Goal: Contribute content

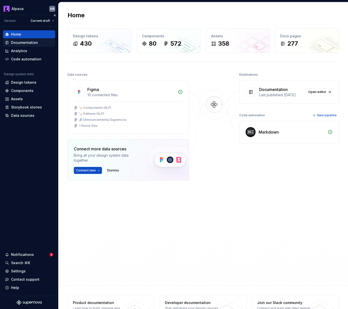
click at [25, 42] on div "Documentation" at bounding box center [24, 42] width 27 height 5
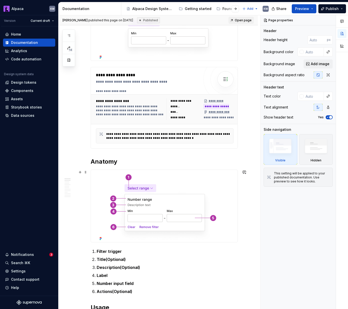
scroll to position [101, 0]
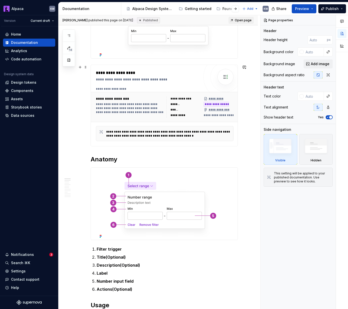
click at [141, 87] on div "**********" at bounding box center [166, 89] width 140 height 4
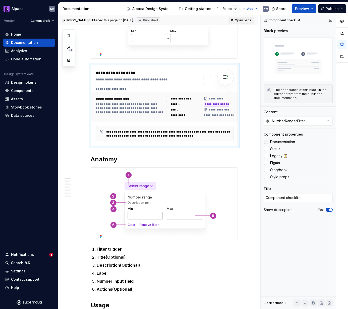
click at [266, 142] on icon at bounding box center [266, 142] width 0 height 0
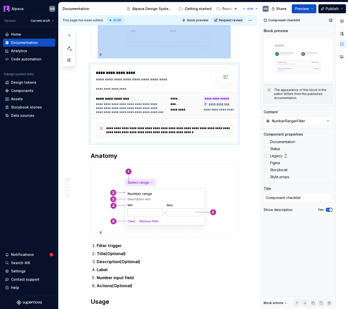
click at [267, 156] on div at bounding box center [266, 156] width 4 height 4
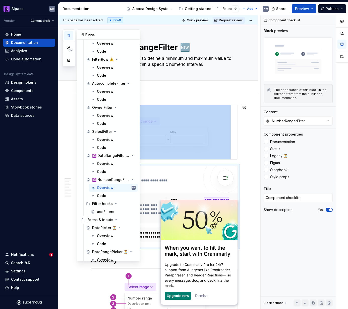
scroll to position [549, 0]
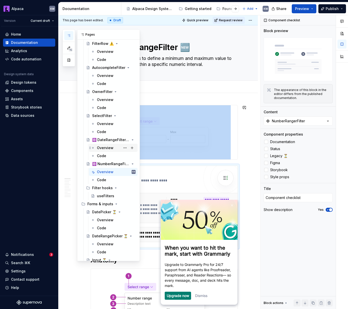
click at [108, 150] on div "Overview" at bounding box center [105, 148] width 17 height 5
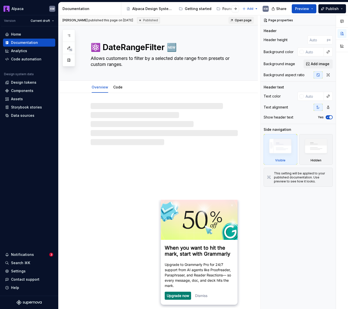
click at [204, 297] on link "Dismiss" at bounding box center [201, 296] width 12 height 4
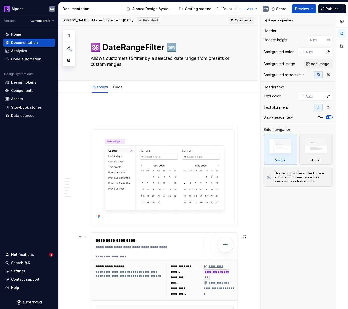
click at [161, 258] on div "**********" at bounding box center [166, 257] width 140 height 4
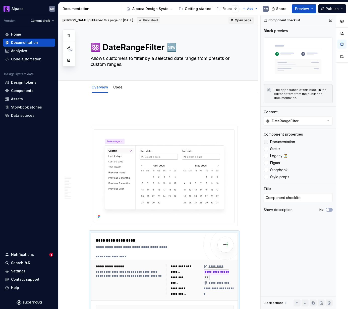
click at [266, 142] on icon at bounding box center [266, 142] width 0 height 0
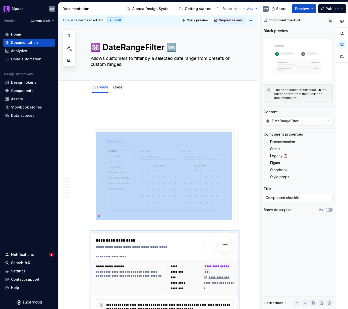
scroll to position [12, 0]
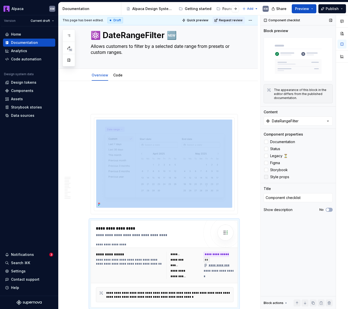
click at [266, 177] on icon at bounding box center [266, 177] width 0 height 0
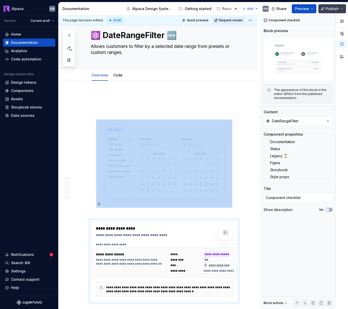
click at [327, 10] on span "Publish" at bounding box center [331, 8] width 13 height 5
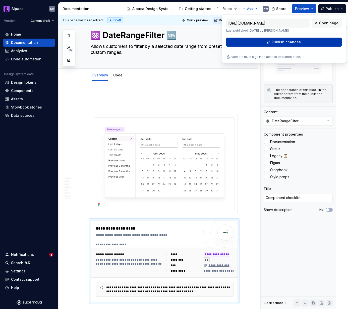
click at [299, 40] on button "Publish changes" at bounding box center [283, 42] width 115 height 9
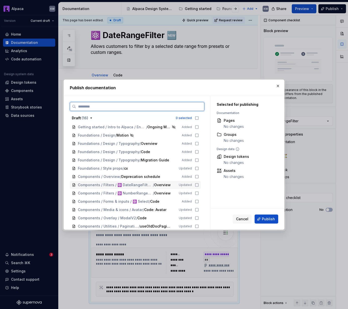
drag, startPoint x: 197, startPoint y: 184, endPoint x: 200, endPoint y: 191, distance: 7.7
click at [197, 184] on icon at bounding box center [197, 185] width 4 height 4
click at [199, 192] on icon at bounding box center [197, 193] width 4 height 4
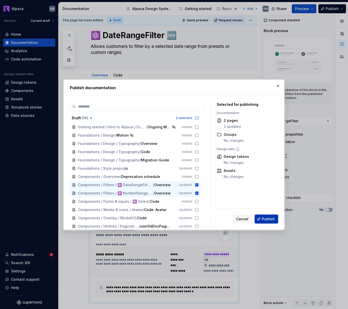
click at [267, 219] on span "Publish" at bounding box center [268, 219] width 13 height 5
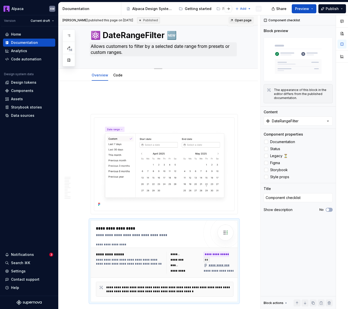
type textarea "*"
